Goal: Transaction & Acquisition: Purchase product/service

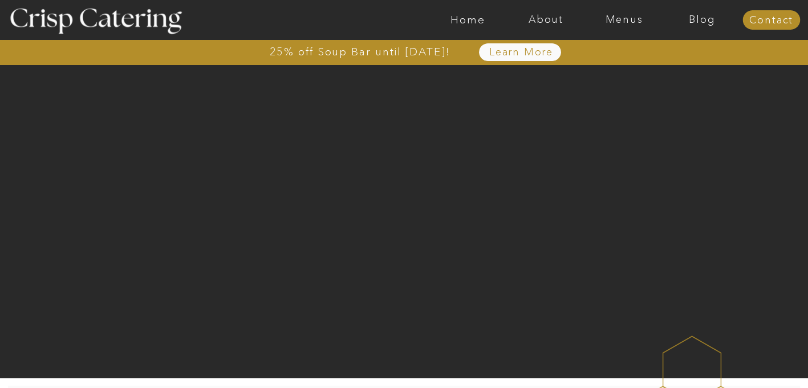
click at [636, 22] on nav "Menus" at bounding box center [624, 19] width 78 height 11
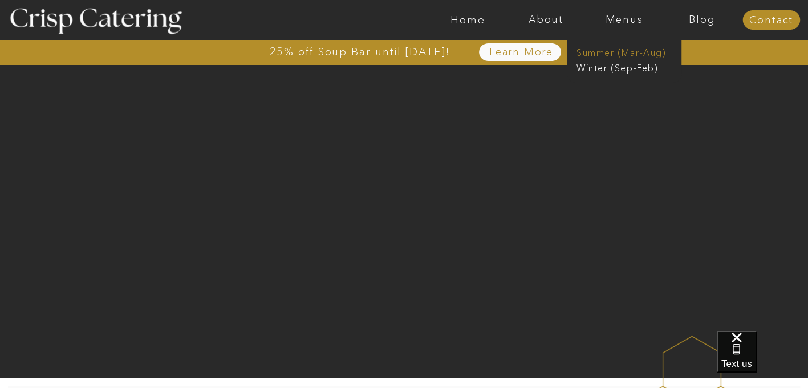
click at [614, 55] on nav "Summer (Mar-Aug)" at bounding box center [628, 51] width 102 height 11
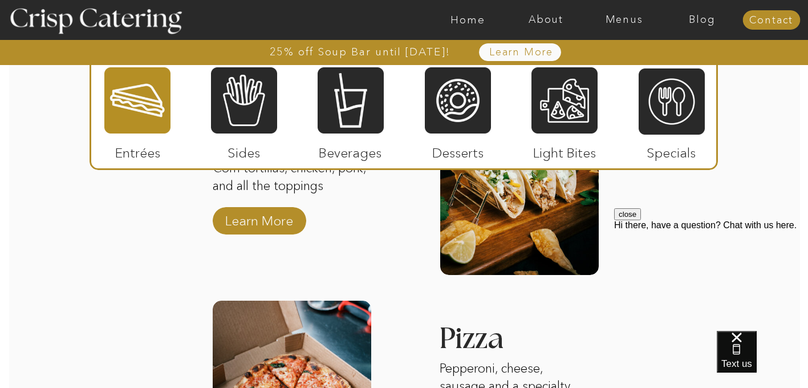
scroll to position [1447, 0]
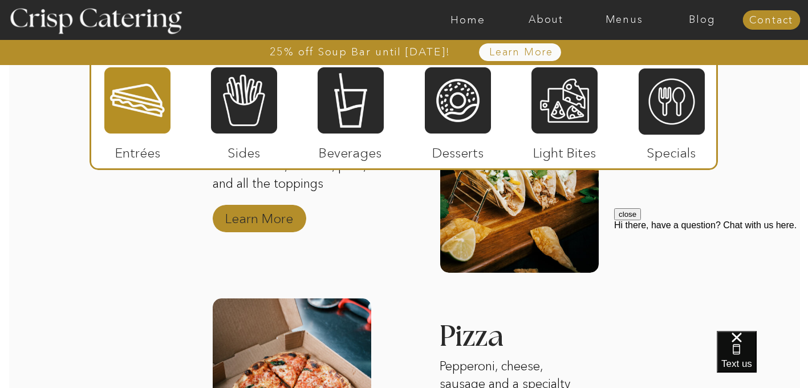
click at [275, 213] on p "Learn More" at bounding box center [259, 215] width 76 height 33
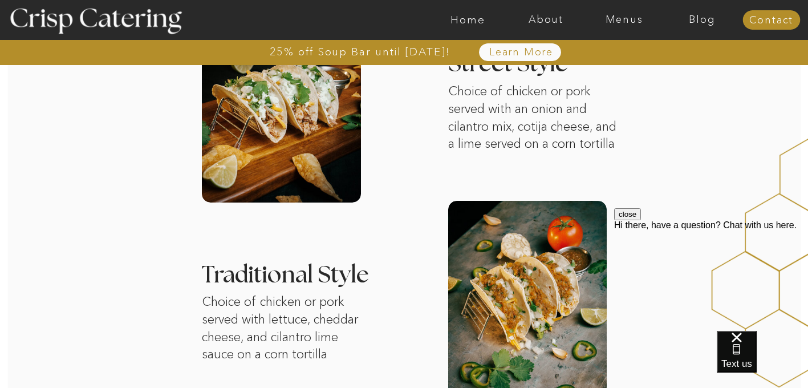
scroll to position [439, 0]
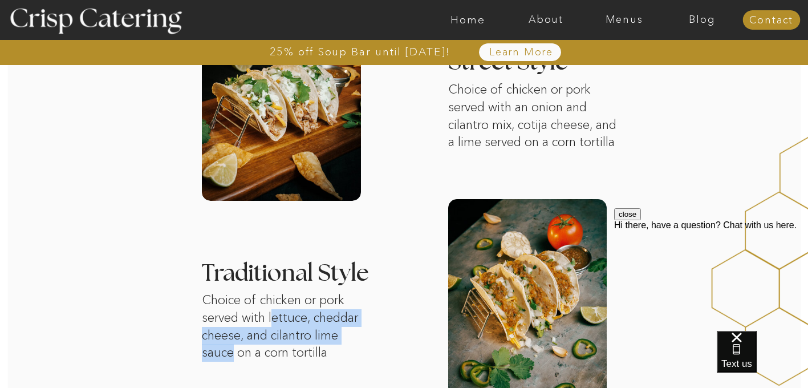
drag, startPoint x: 271, startPoint y: 318, endPoint x: 233, endPoint y: 358, distance: 55.7
click at [233, 358] on p "Choice of chicken or pork served with lettuce, cheddar cheese, and cilantro lim…" at bounding box center [285, 330] width 167 height 78
copy p "ettuce, cheddar cheese, and cilantro lime sauce"
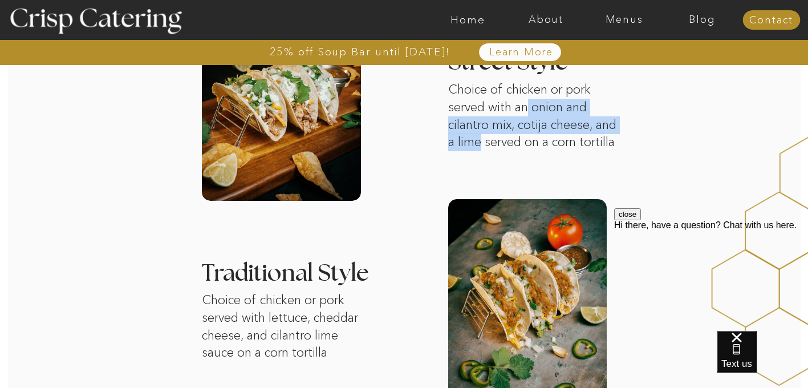
drag, startPoint x: 530, startPoint y: 109, endPoint x: 484, endPoint y: 145, distance: 59.3
click at [484, 145] on p "Choice of chicken or pork served with an onion and cilantro mix, cotija cheese,…" at bounding box center [536, 119] width 176 height 76
copy p "onion and cilantro mix, cotija cheese, and a lime"
